Goal: Navigation & Orientation: Find specific page/section

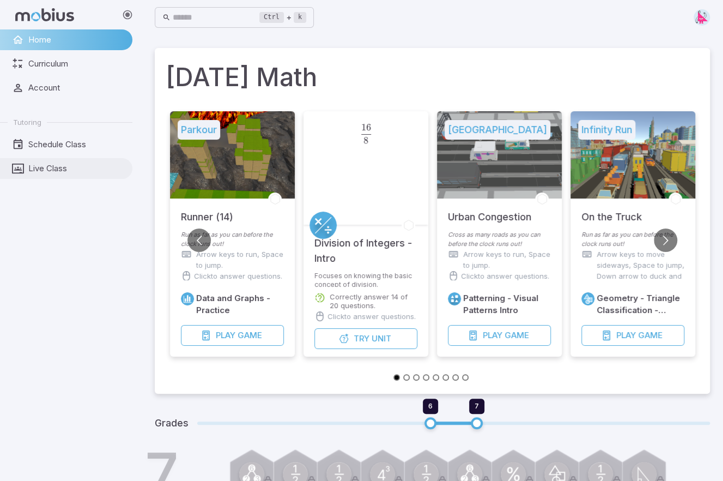
click at [60, 171] on span "Live Class" at bounding box center [76, 168] width 96 height 12
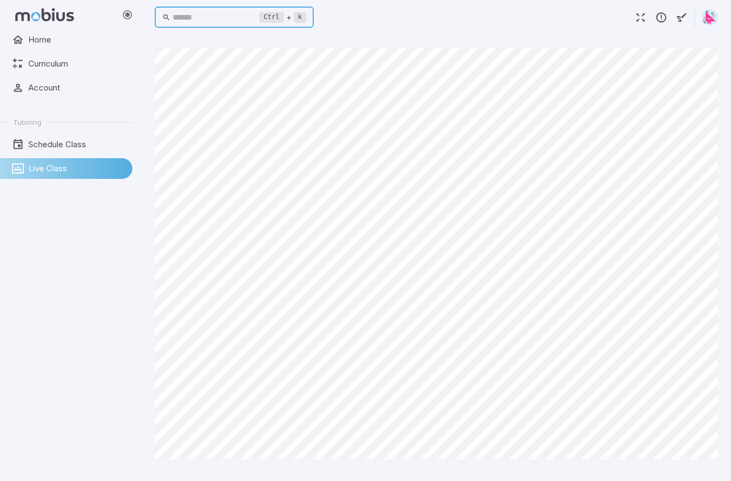
click at [202, 18] on input "text" at bounding box center [216, 17] width 87 height 21
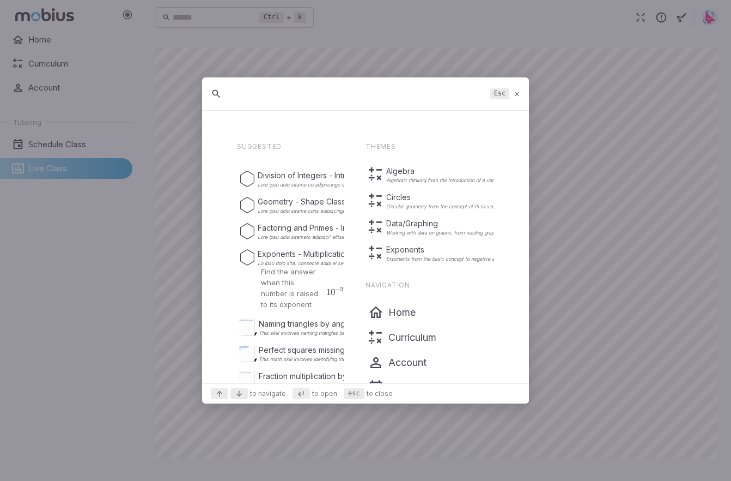
click at [518, 92] on icon at bounding box center [517, 94] width 7 height 8
